Goal: Obtain resource: Download file/media

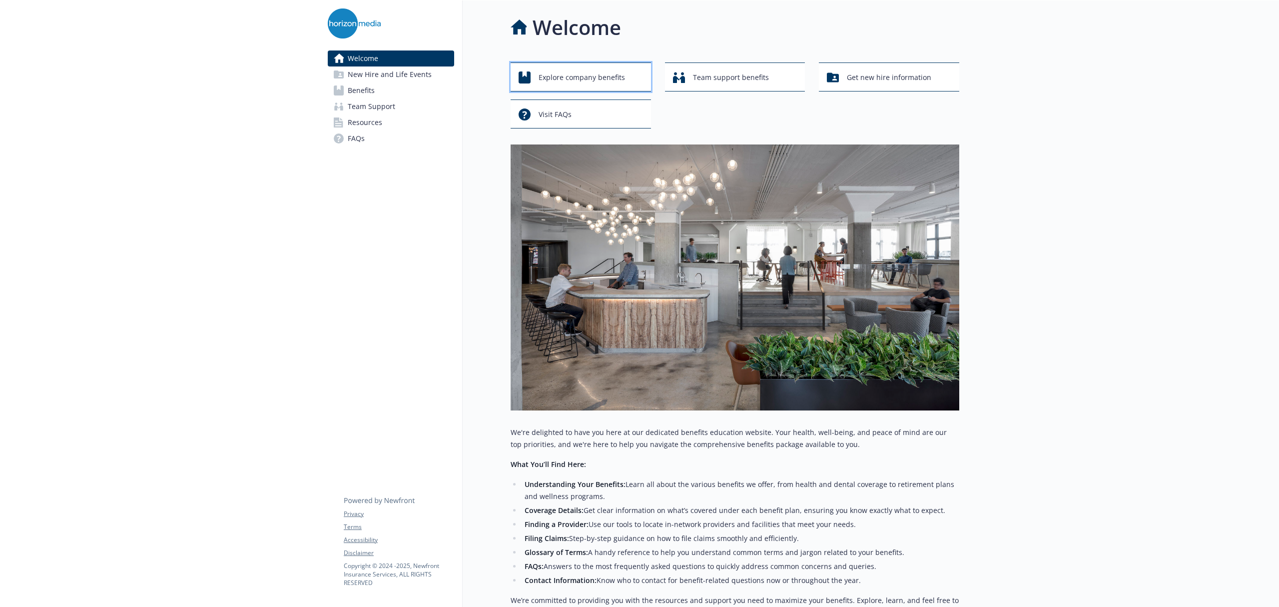
click at [542, 79] on span "Explore company benefits" at bounding box center [582, 77] width 86 height 19
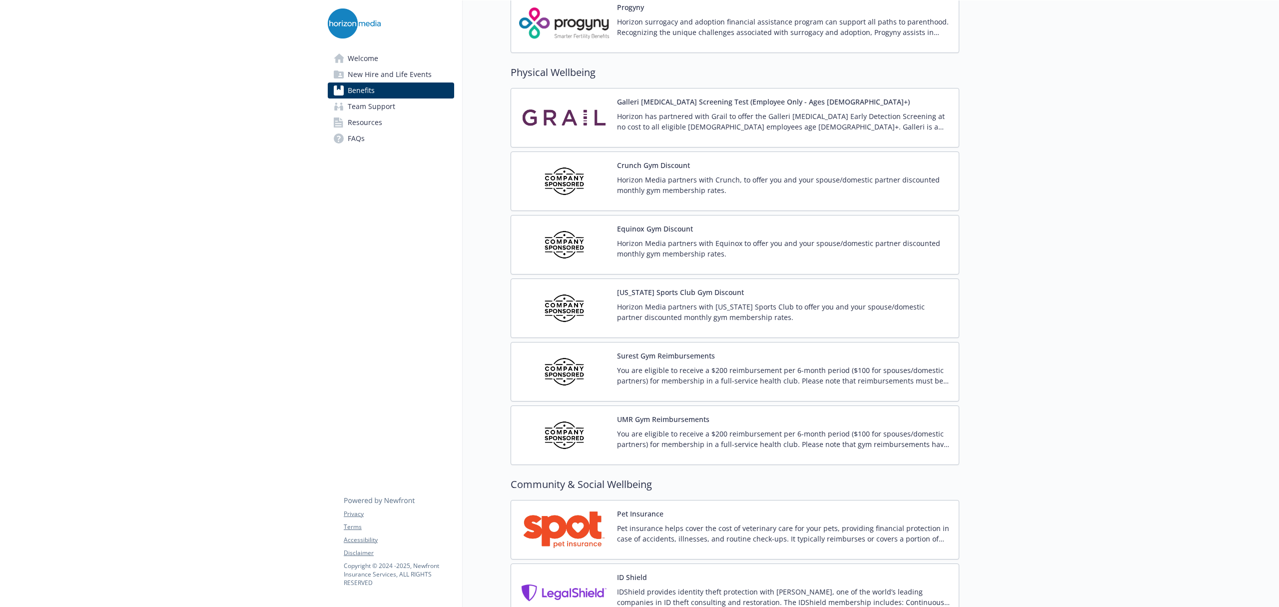
scroll to position [2143, 0]
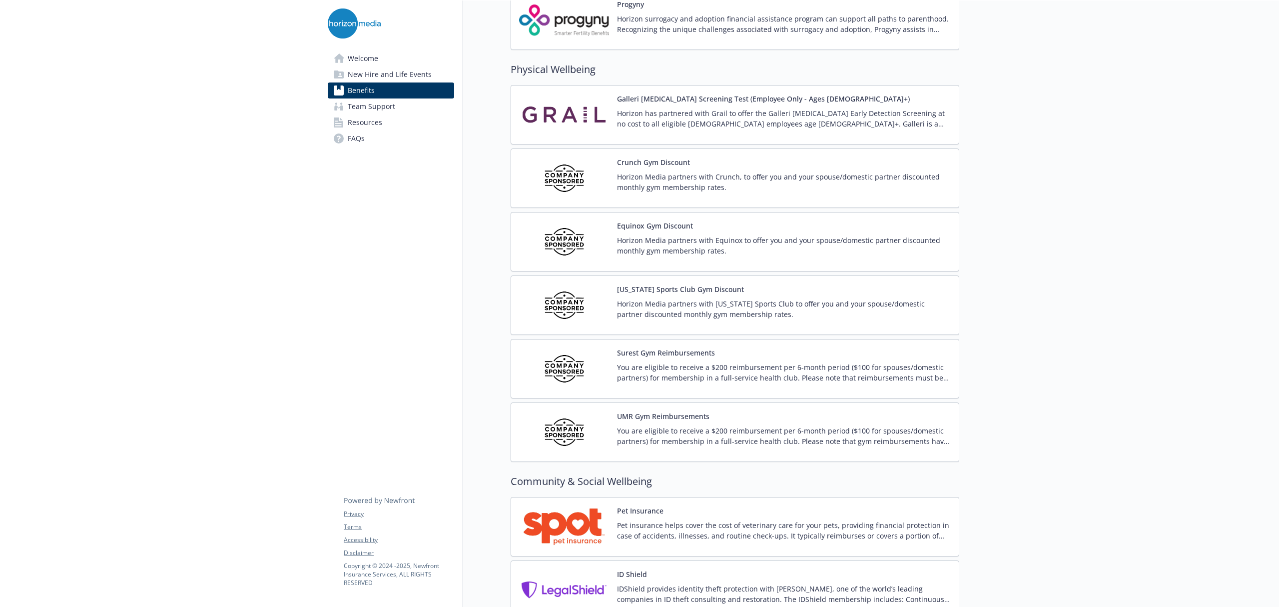
click at [648, 375] on p "You are eligible to receive a $200 reimbursement per 6-month period ($100 for s…" at bounding box center [784, 372] width 334 height 21
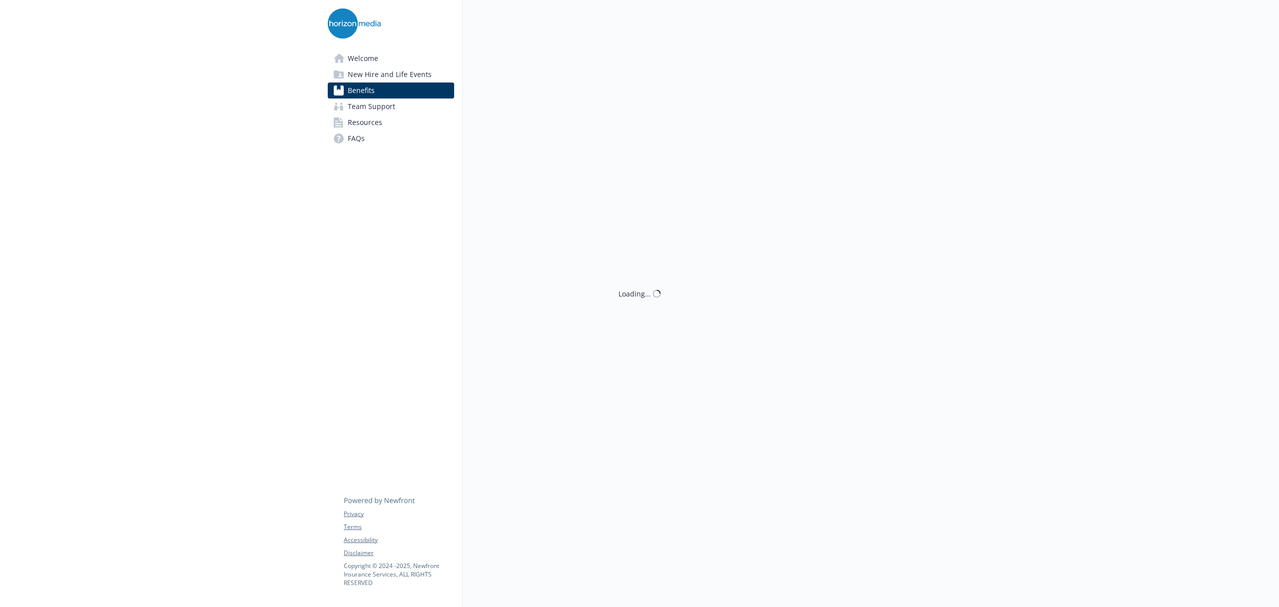
click at [648, 375] on div "Loading..." at bounding box center [711, 303] width 497 height 607
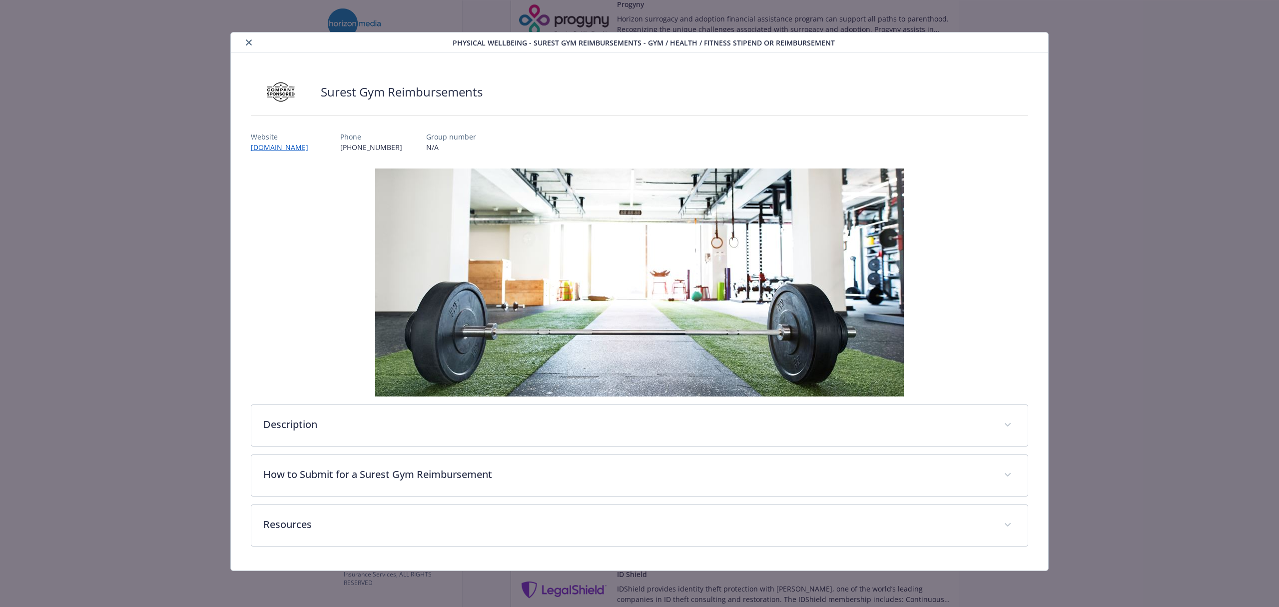
click at [245, 42] on button "close" at bounding box center [249, 42] width 12 height 12
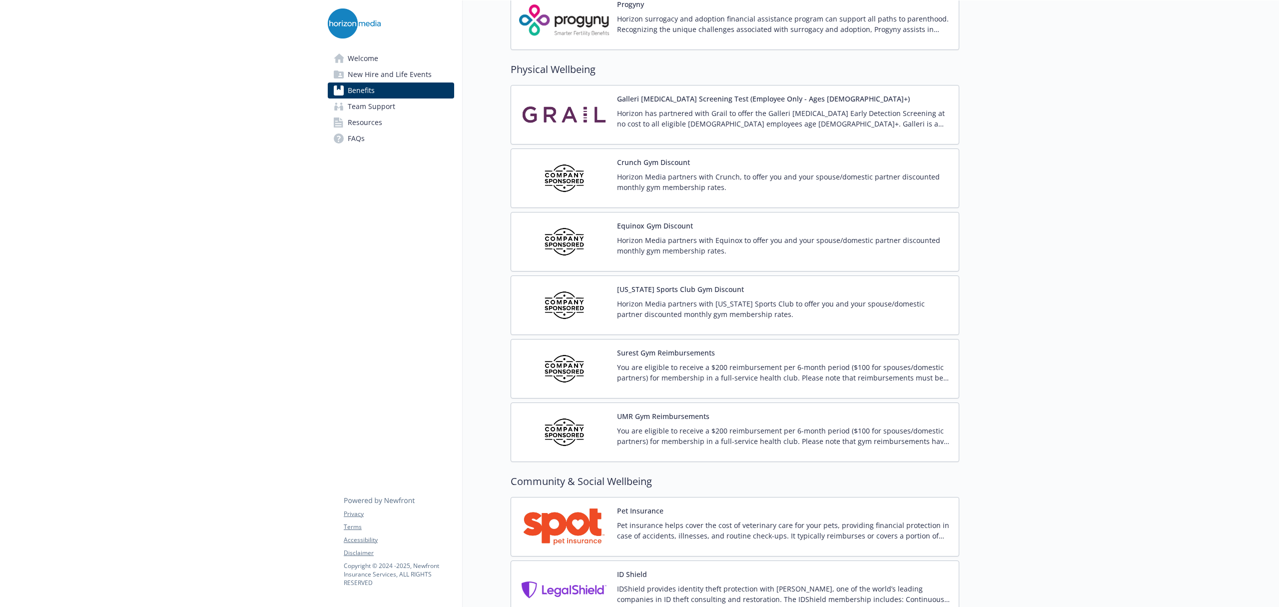
click at [669, 446] on p "You are eligible to receive a $200 reimbursement per 6-month period ($100 for s…" at bounding box center [784, 435] width 334 height 21
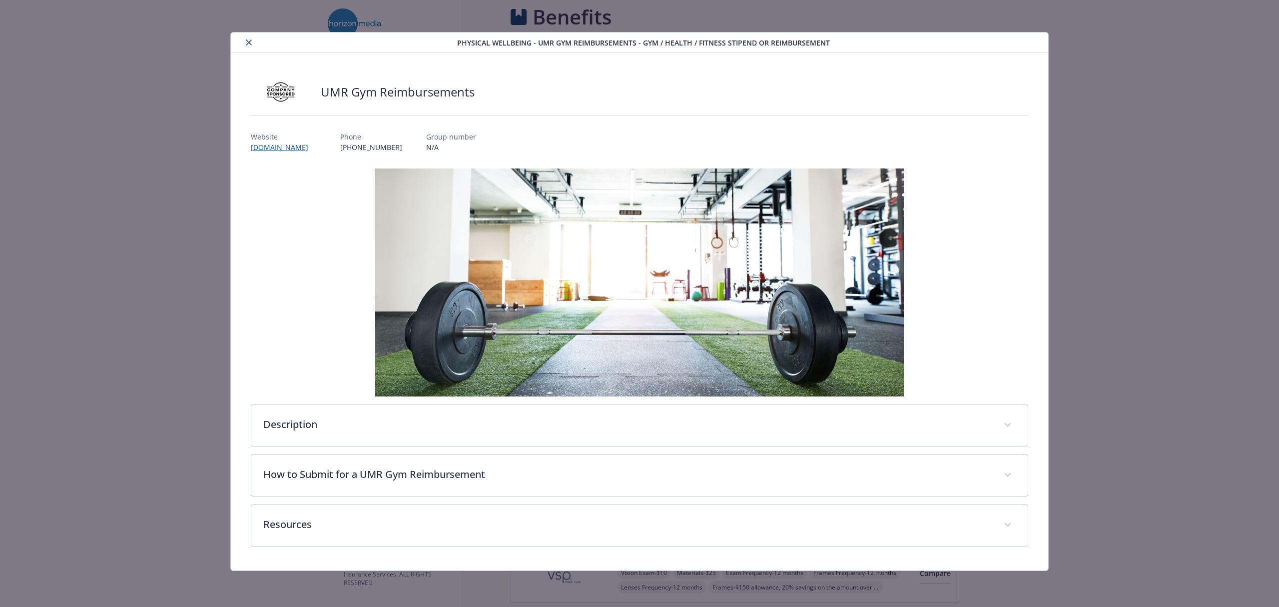
scroll to position [2143, 0]
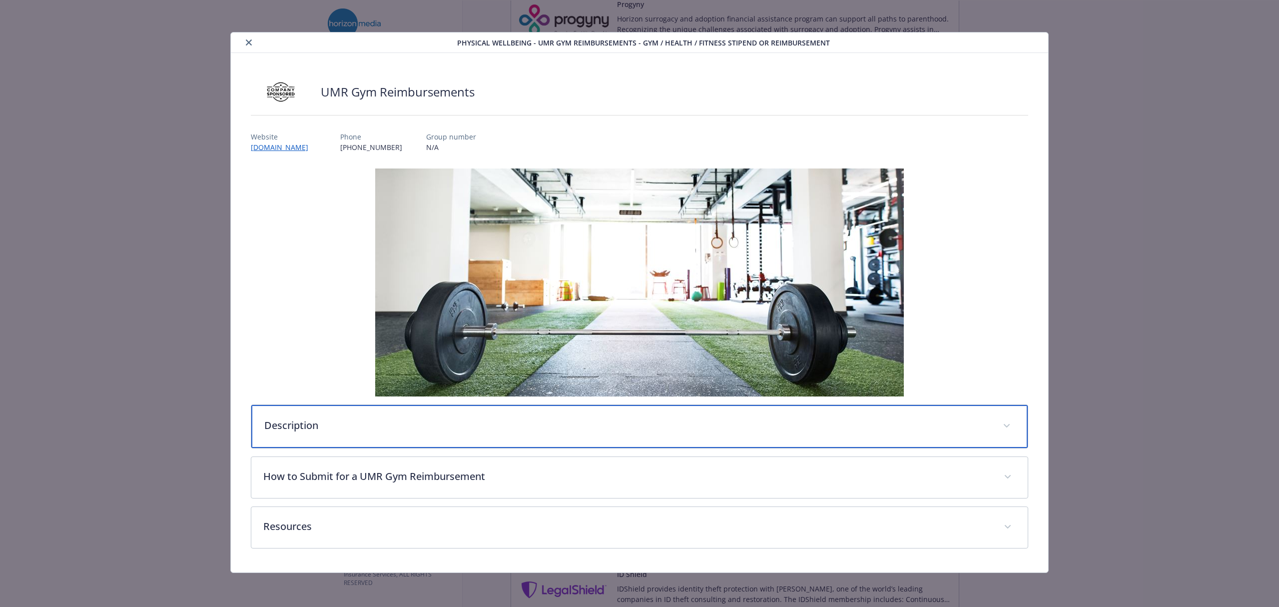
click at [366, 416] on div "Description" at bounding box center [639, 426] width 776 height 43
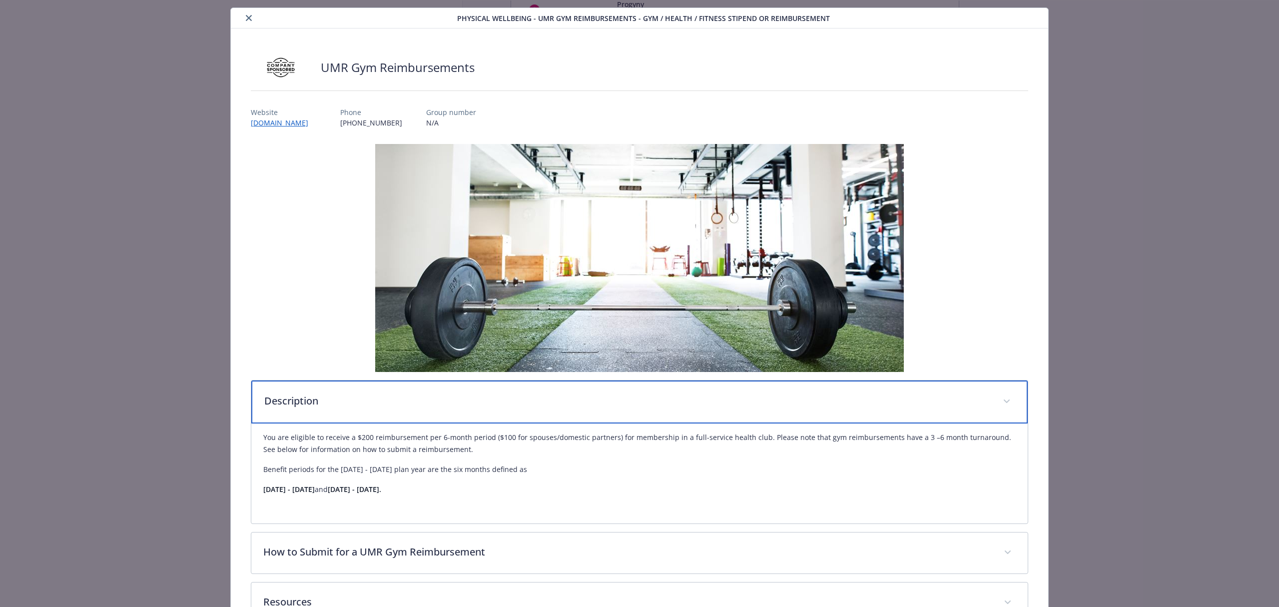
scroll to position [98, 0]
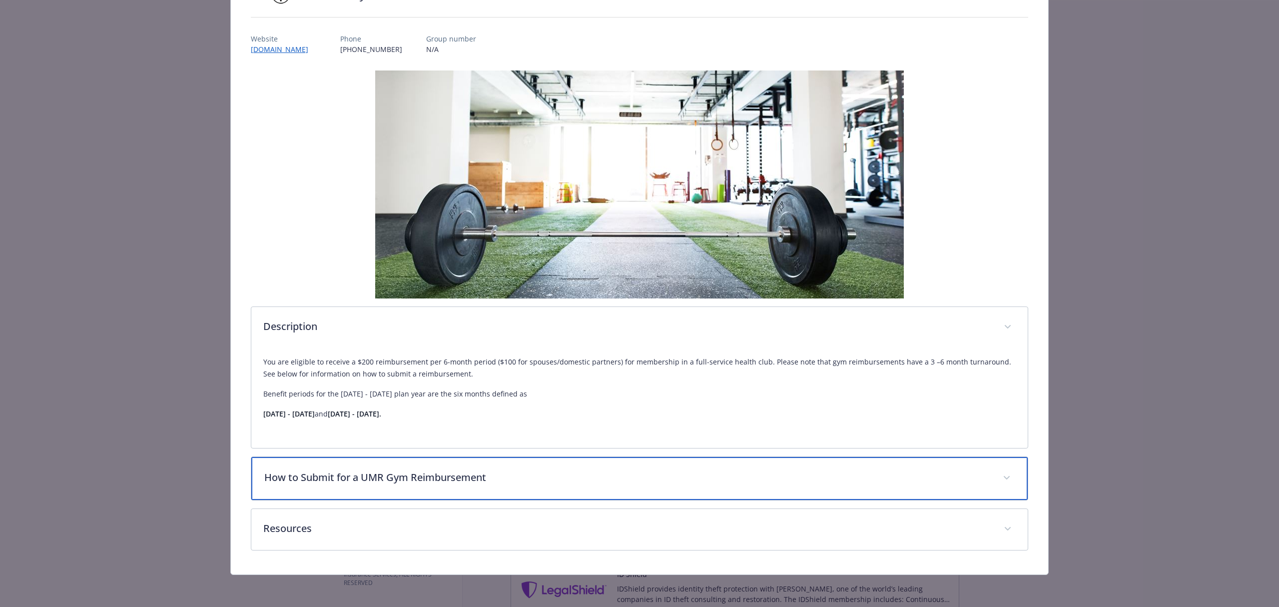
click at [354, 491] on div "How to Submit for a UMR Gym Reimbursement" at bounding box center [639, 478] width 776 height 43
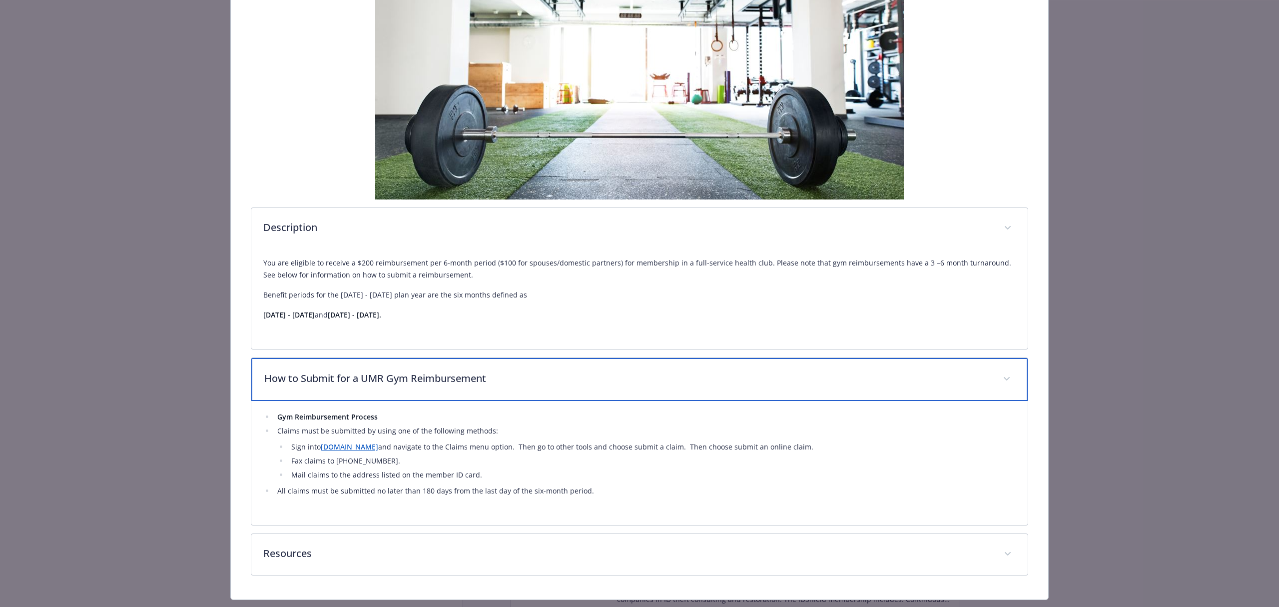
scroll to position [199, 0]
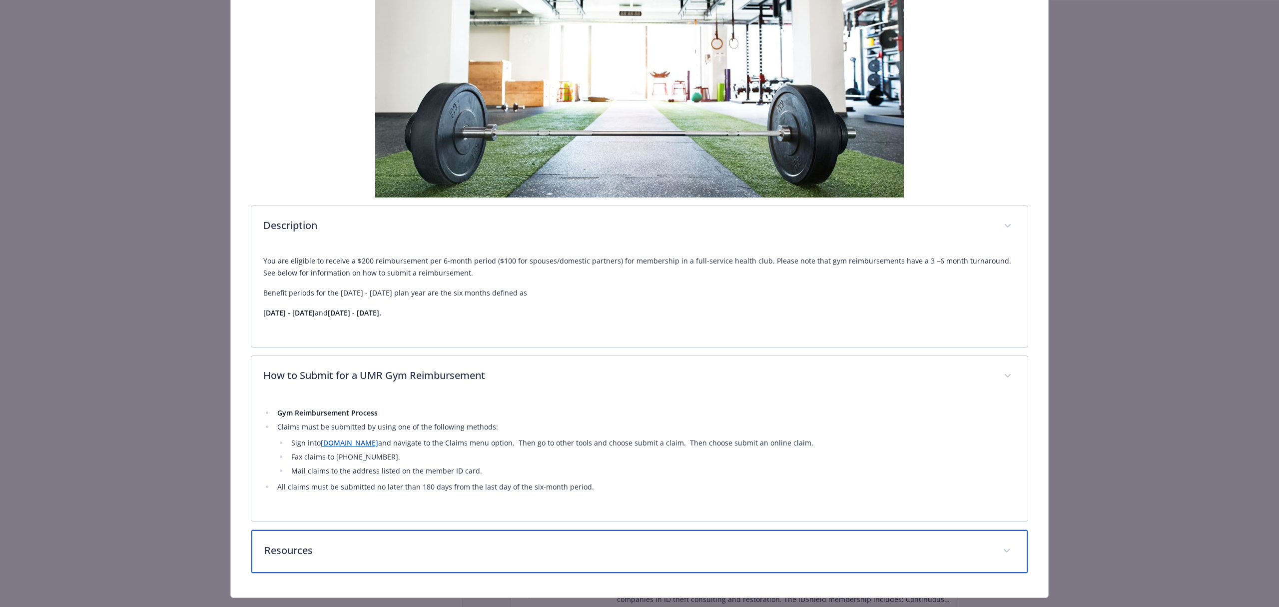
click at [387, 550] on p "Resources" at bounding box center [627, 550] width 726 height 15
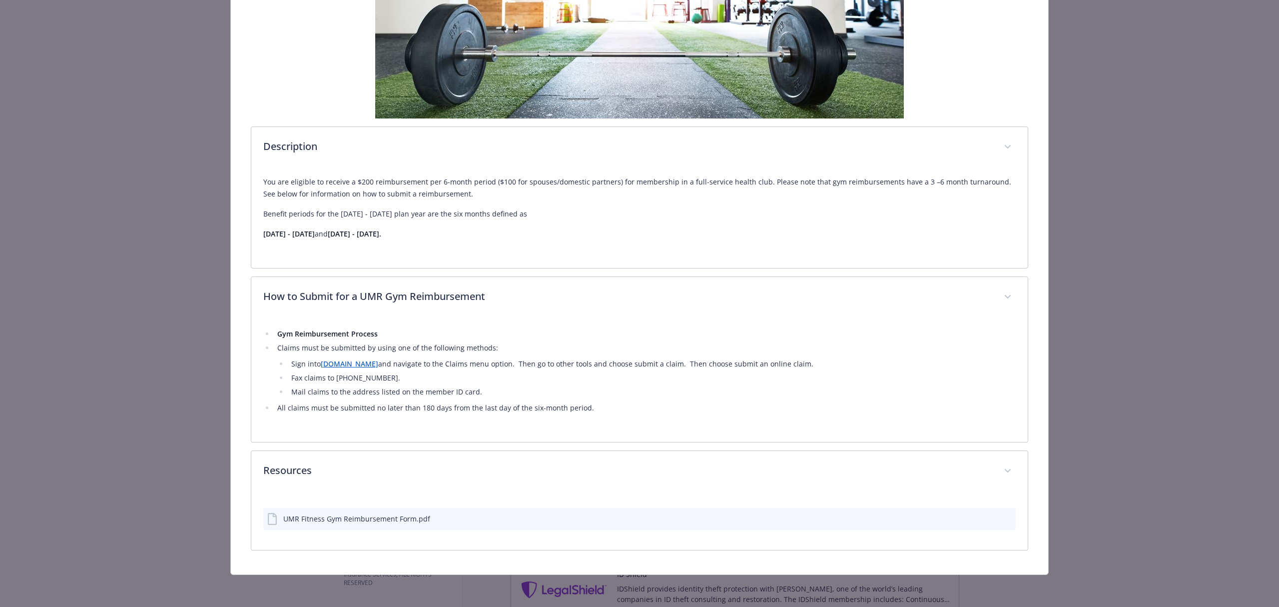
scroll to position [279, 0]
click at [402, 521] on div "UMR Fitness Gym Reimbursement Form.pdf" at bounding box center [356, 518] width 147 height 10
click at [986, 516] on icon "download file" at bounding box center [990, 518] width 8 height 8
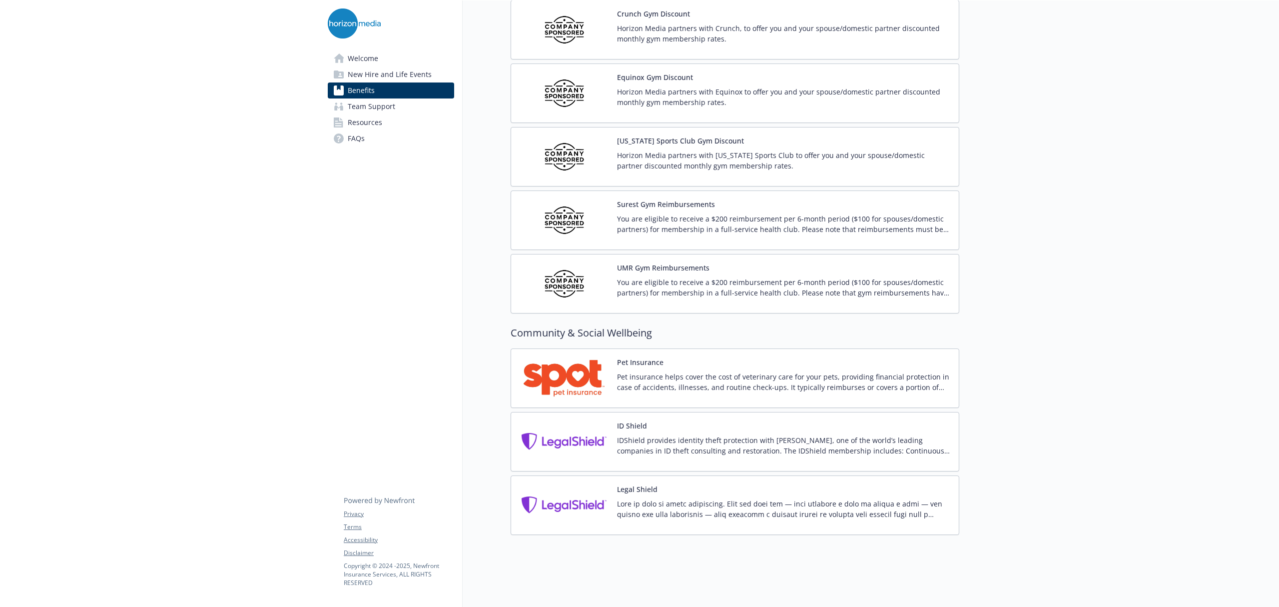
scroll to position [2314, 0]
